Goal: Information Seeking & Learning: Learn about a topic

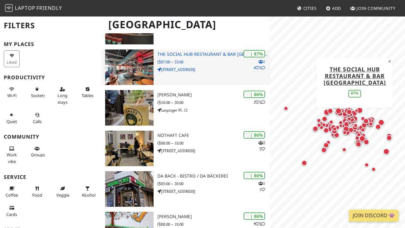
scroll to position [447, 0]
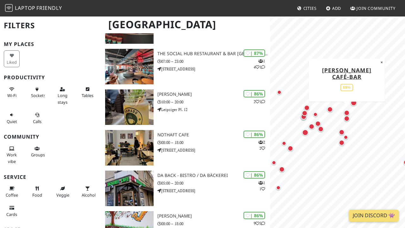
click at [347, 112] on div "Map marker" at bounding box center [347, 113] width 6 height 6
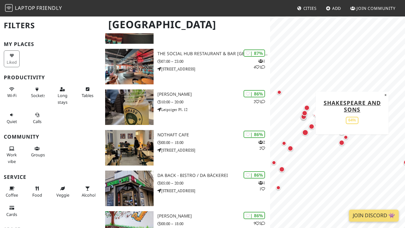
click at [305, 113] on div "Map marker" at bounding box center [305, 113] width 6 height 6
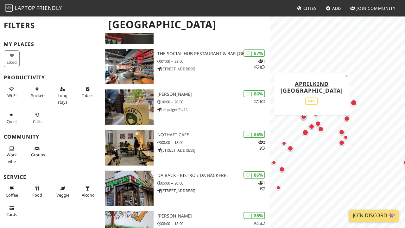
click at [312, 125] on div "Map marker" at bounding box center [312, 127] width 6 height 6
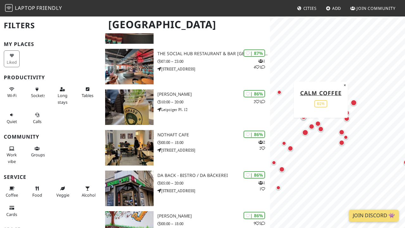
click at [322, 130] on div "Map marker" at bounding box center [321, 129] width 6 height 6
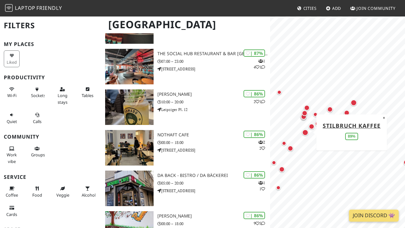
click at [305, 132] on div "Map marker" at bounding box center [305, 132] width 6 height 6
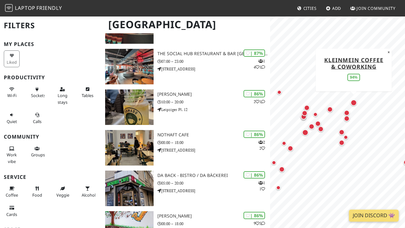
click at [355, 104] on div "Map marker" at bounding box center [354, 103] width 6 height 6
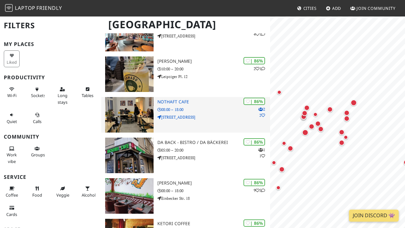
scroll to position [494, 0]
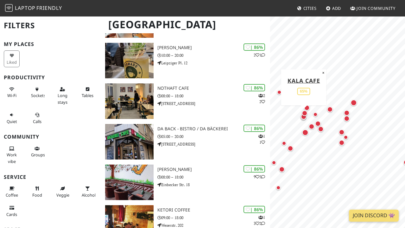
click at [305, 118] on div "Map marker" at bounding box center [304, 117] width 6 height 6
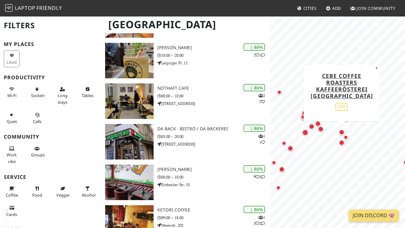
click at [342, 132] on div "Map marker" at bounding box center [342, 132] width 6 height 6
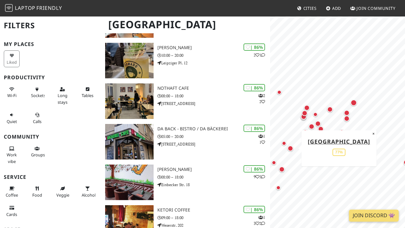
click at [289, 148] on div "Map marker" at bounding box center [291, 148] width 6 height 6
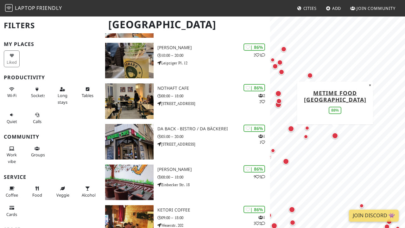
click at [334, 137] on div "Map marker" at bounding box center [335, 135] width 6 height 6
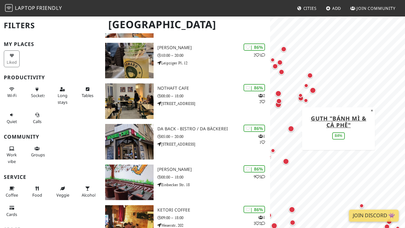
click at [291, 127] on div "Map marker" at bounding box center [291, 129] width 6 height 6
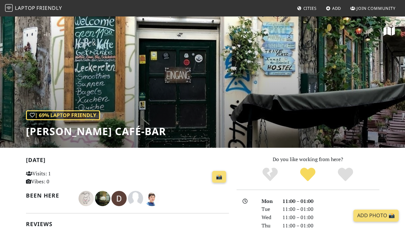
click at [134, 130] on h1 "Herman Schulz Café-Bar" at bounding box center [96, 131] width 140 height 12
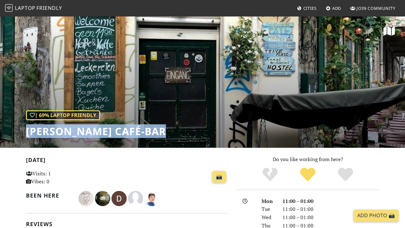
click at [134, 130] on h1 "Herman Schulz Café-Bar" at bounding box center [96, 131] width 140 height 12
copy div "Herman Schulz Café-Bar"
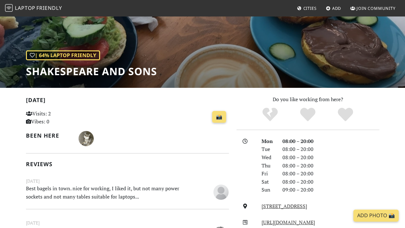
scroll to position [94, 0]
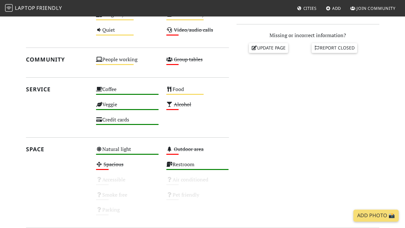
scroll to position [263, 0]
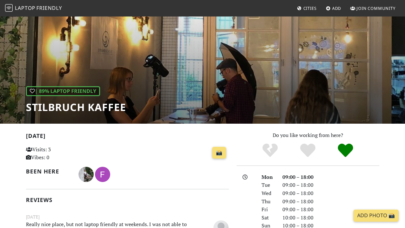
scroll to position [24, 0]
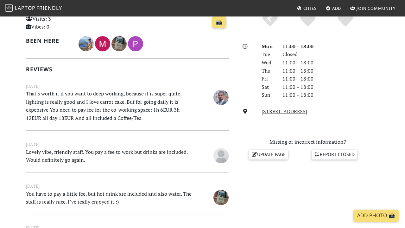
scroll to position [153, 0]
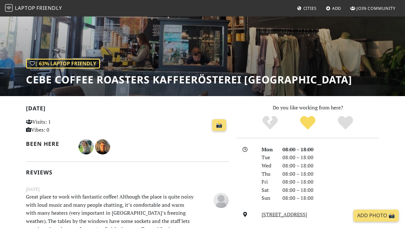
scroll to position [73, 0]
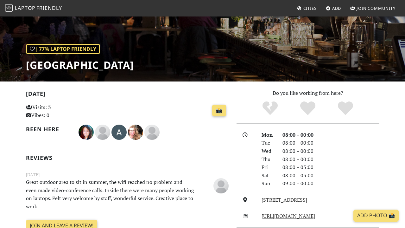
scroll to position [88, 0]
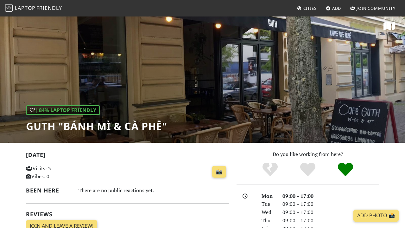
scroll to position [3, 0]
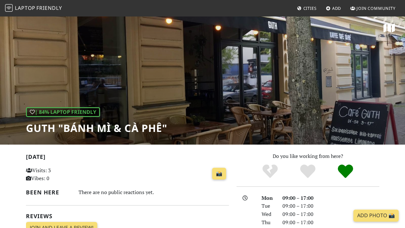
click at [270, 70] on div "| 84% Laptop Friendly [PERSON_NAME] "[PERSON_NAME] MÌ & CÀ PHÊ"" at bounding box center [202, 79] width 405 height 132
click at [145, 131] on h1 "GUTH "BÁNH MÌ & CÀ PHÊ"" at bounding box center [96, 128] width 141 height 12
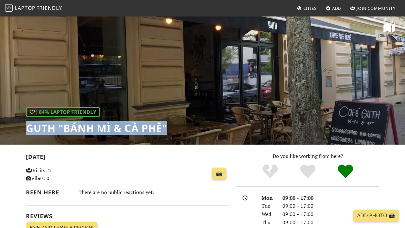
click at [145, 131] on h1 "GUTH "BÁNH MÌ & CÀ PHÊ"" at bounding box center [96, 128] width 141 height 12
copy div "GUTH "BÁNH MÌ & CÀ PHÊ""
